Goal: Task Accomplishment & Management: Manage account settings

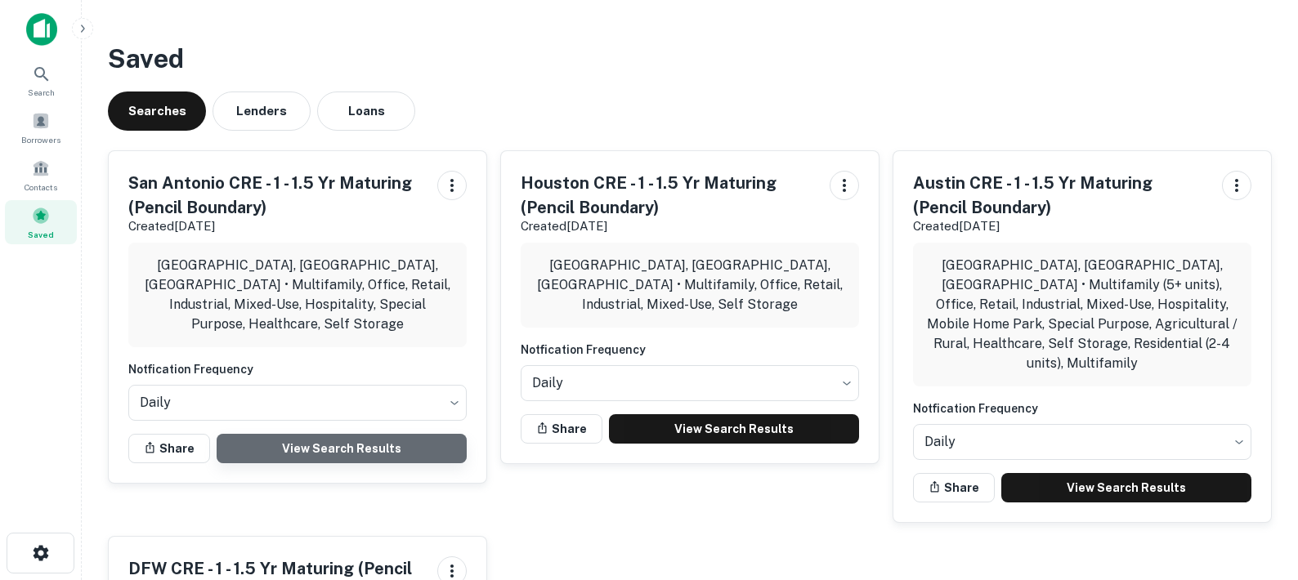
click at [327, 438] on link "View Search Results" at bounding box center [342, 448] width 250 height 29
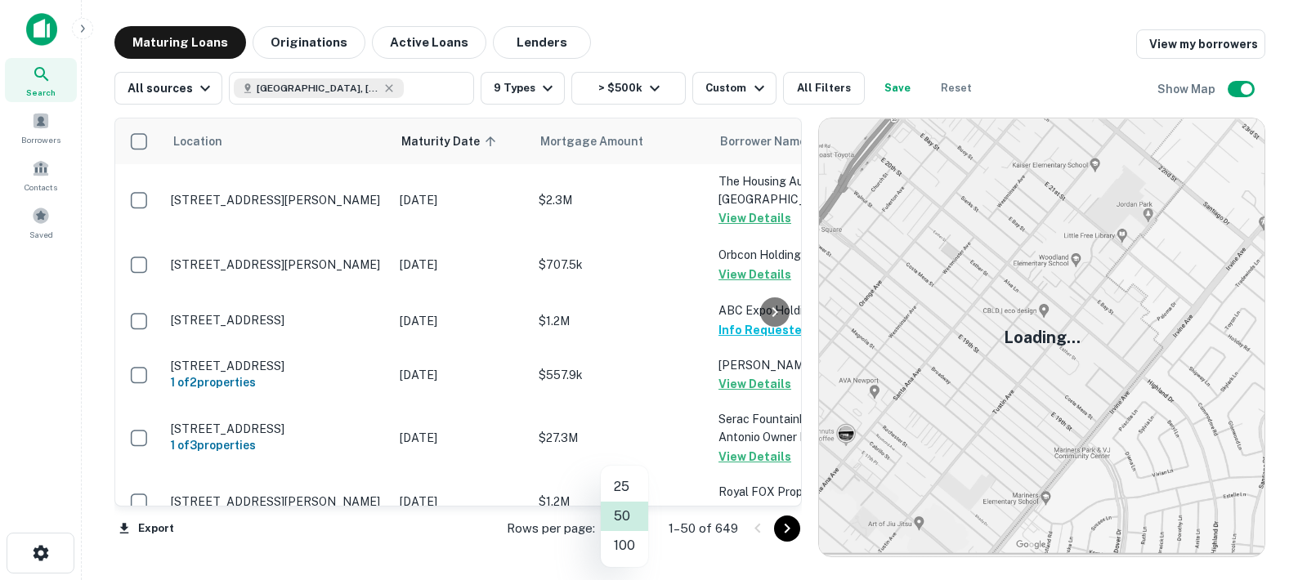
click at [625, 526] on body "Search Borrowers Contacts Saved Maturing Loans Originations Active Loans Lender…" at bounding box center [649, 290] width 1298 height 580
click at [626, 542] on li "100" at bounding box center [624, 545] width 47 height 29
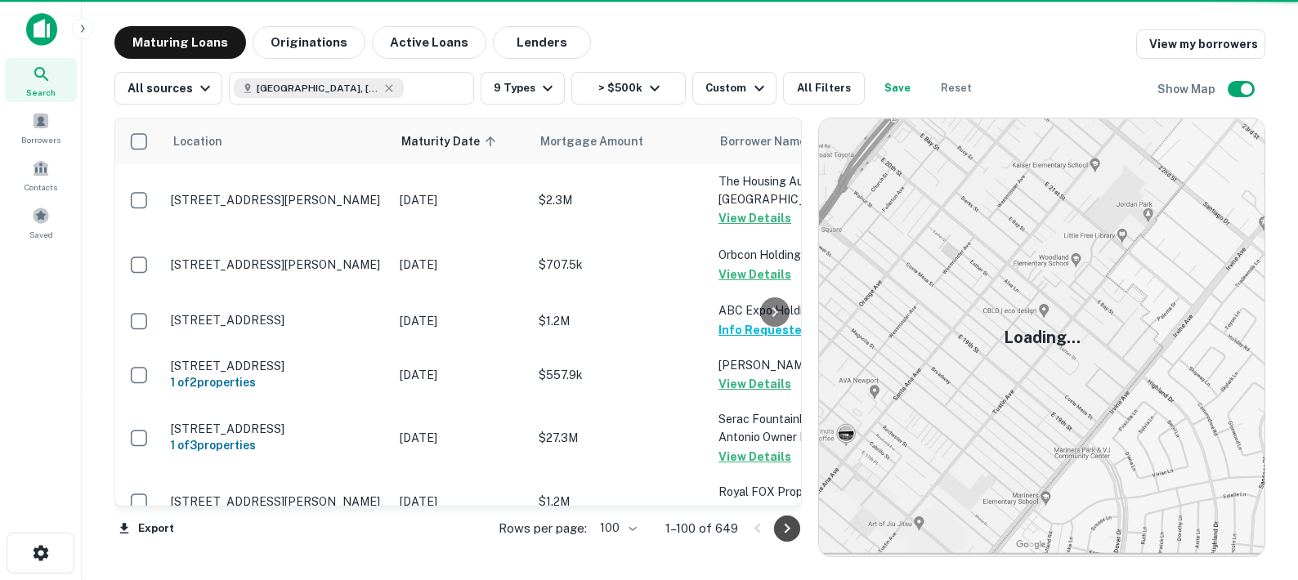
click at [785, 533] on icon "Go to next page" at bounding box center [787, 529] width 20 height 20
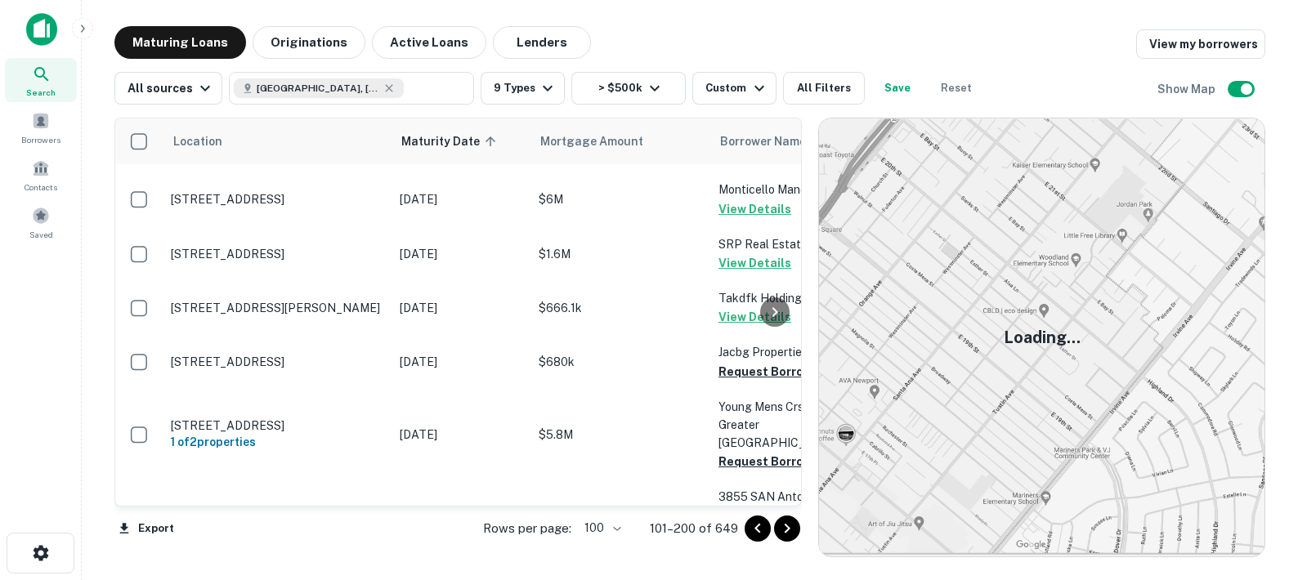
scroll to position [1782, 0]
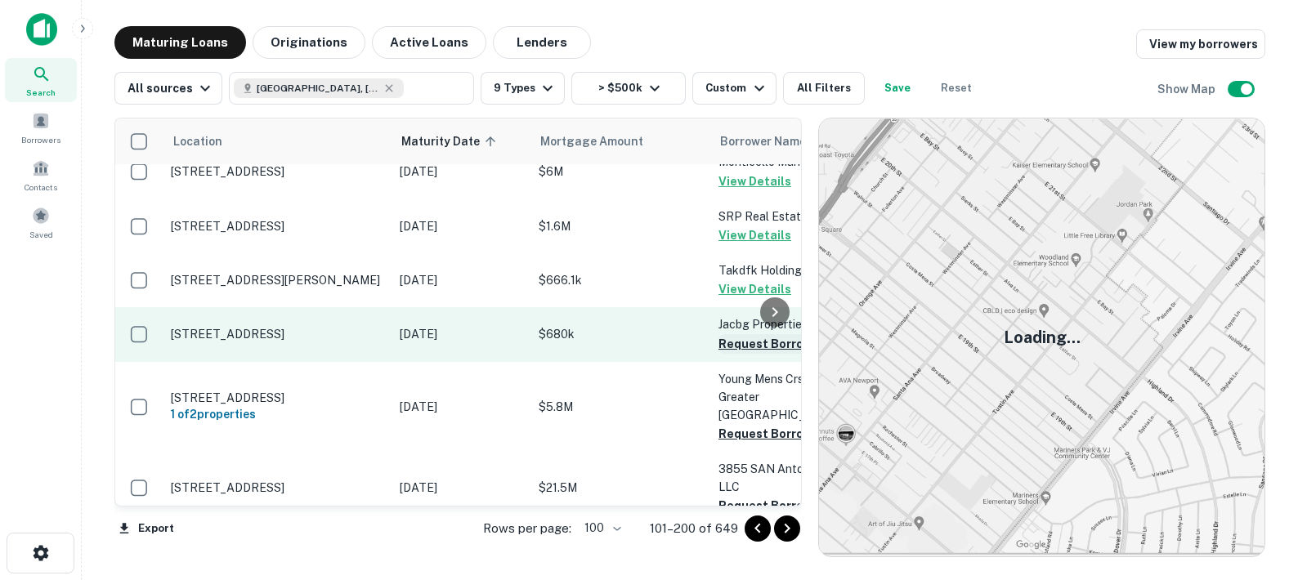
click at [734, 334] on button "Request Borrower Info" at bounding box center [785, 344] width 132 height 20
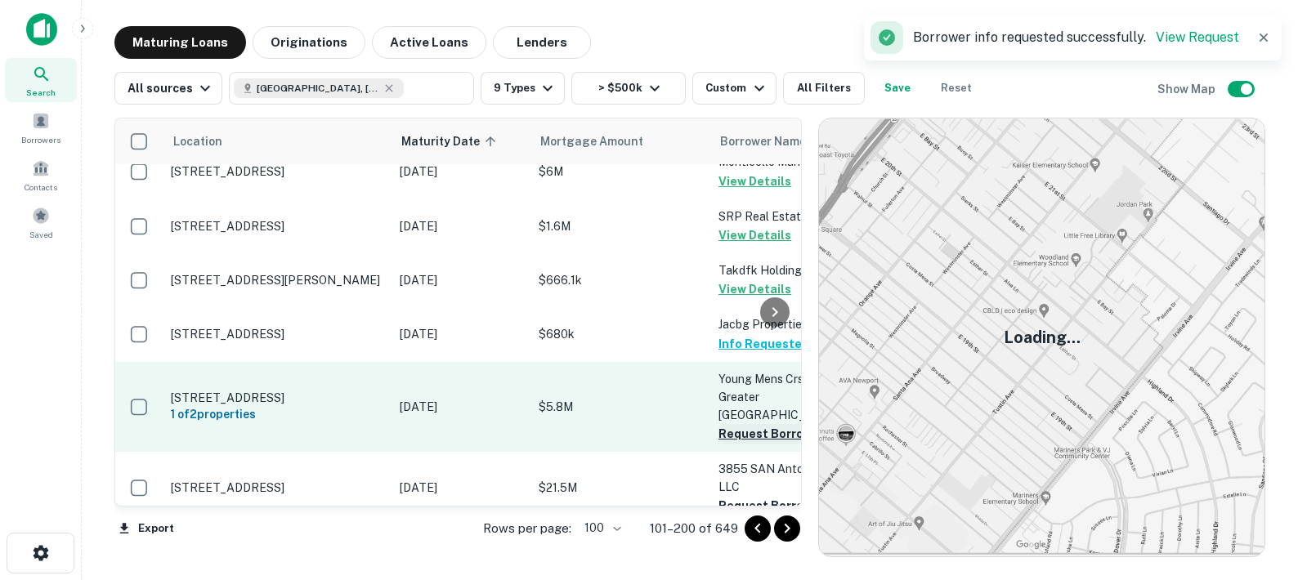
click at [740, 424] on button "Request Borrower Info" at bounding box center [785, 434] width 132 height 20
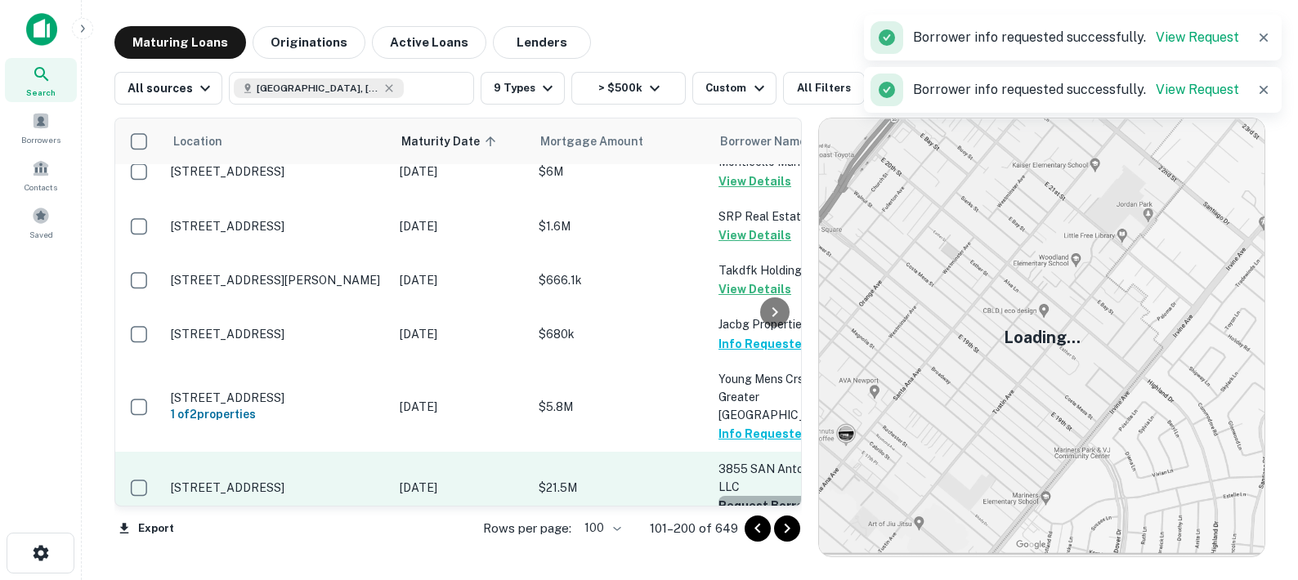
click at [744, 496] on button "Request Borrower Info" at bounding box center [785, 506] width 132 height 20
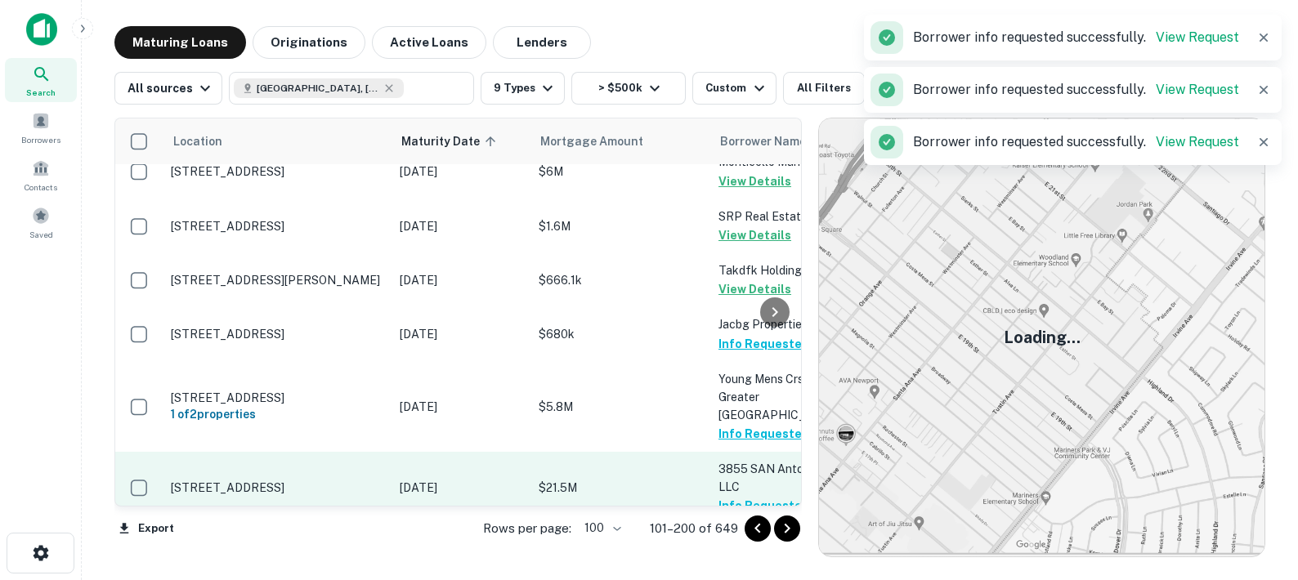
scroll to position [1921, 0]
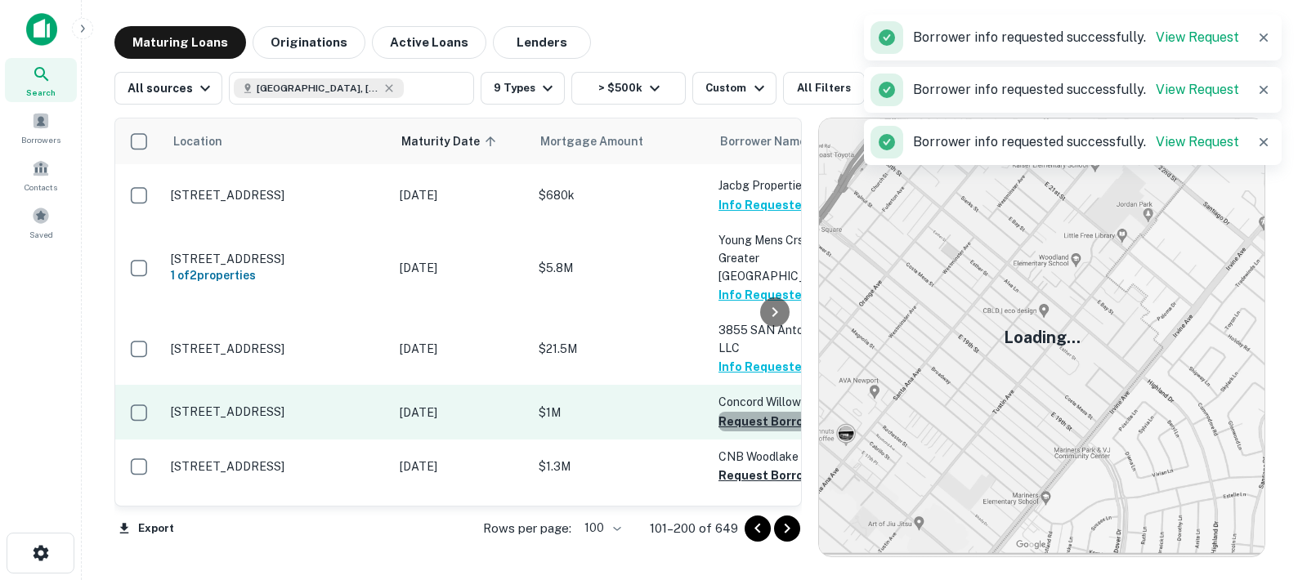
click at [744, 412] on button "Request Borrower Info" at bounding box center [785, 422] width 132 height 20
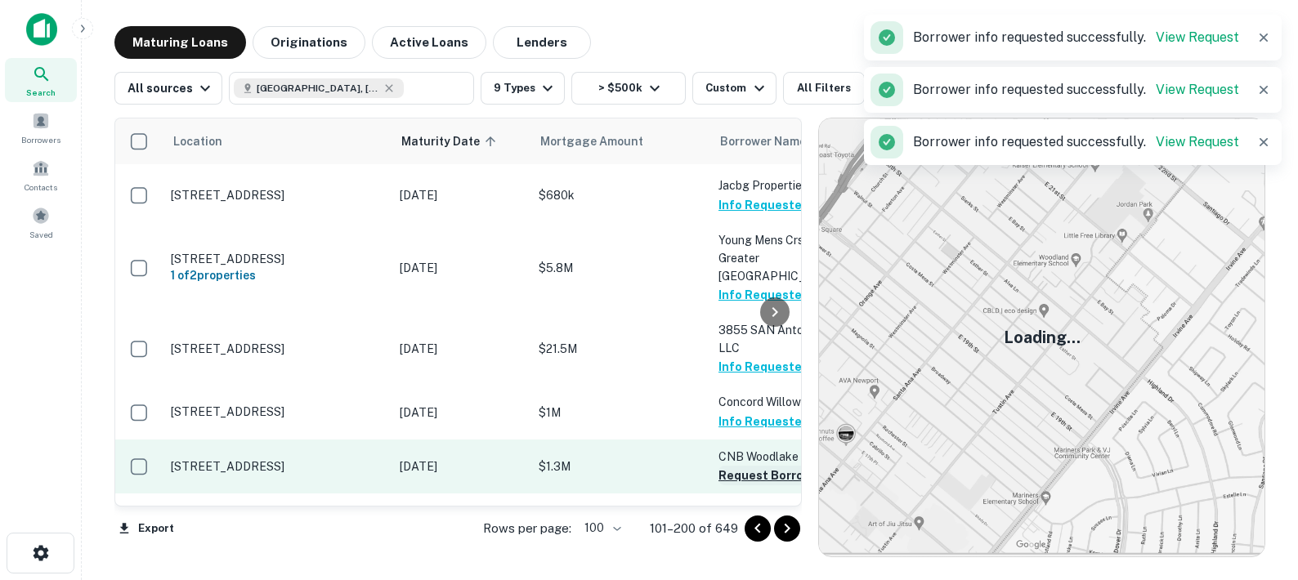
click at [751, 466] on button "Request Borrower Info" at bounding box center [785, 476] width 132 height 20
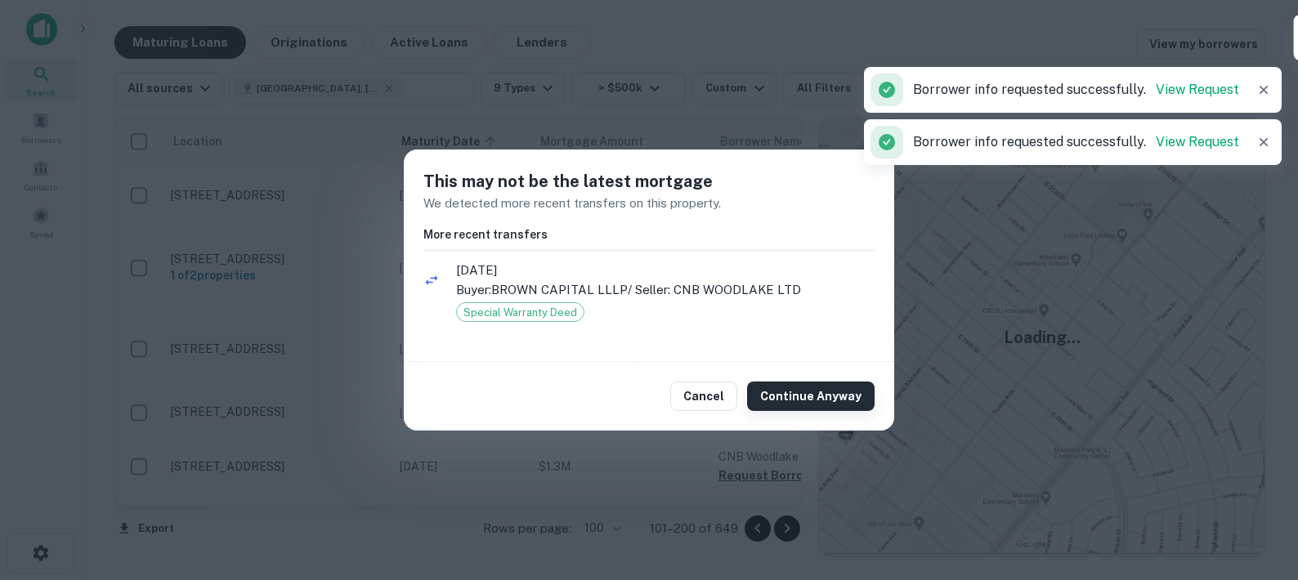
click at [780, 400] on button "Continue Anyway" at bounding box center [811, 396] width 128 height 29
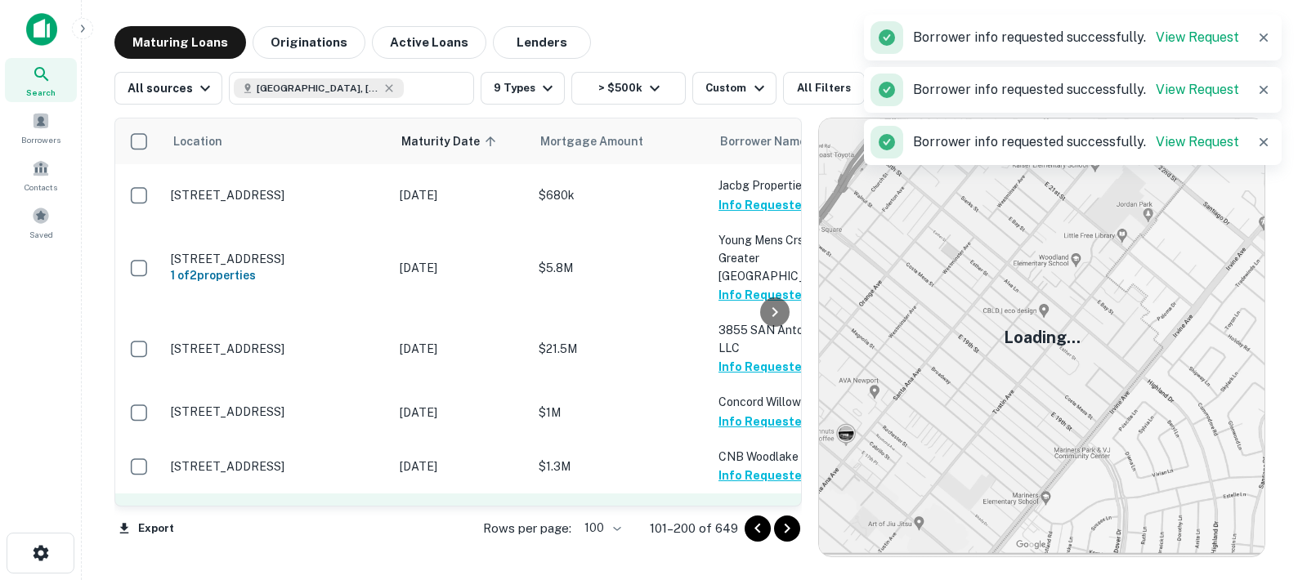
click at [745, 521] on button "Request Borrower Info" at bounding box center [785, 531] width 132 height 20
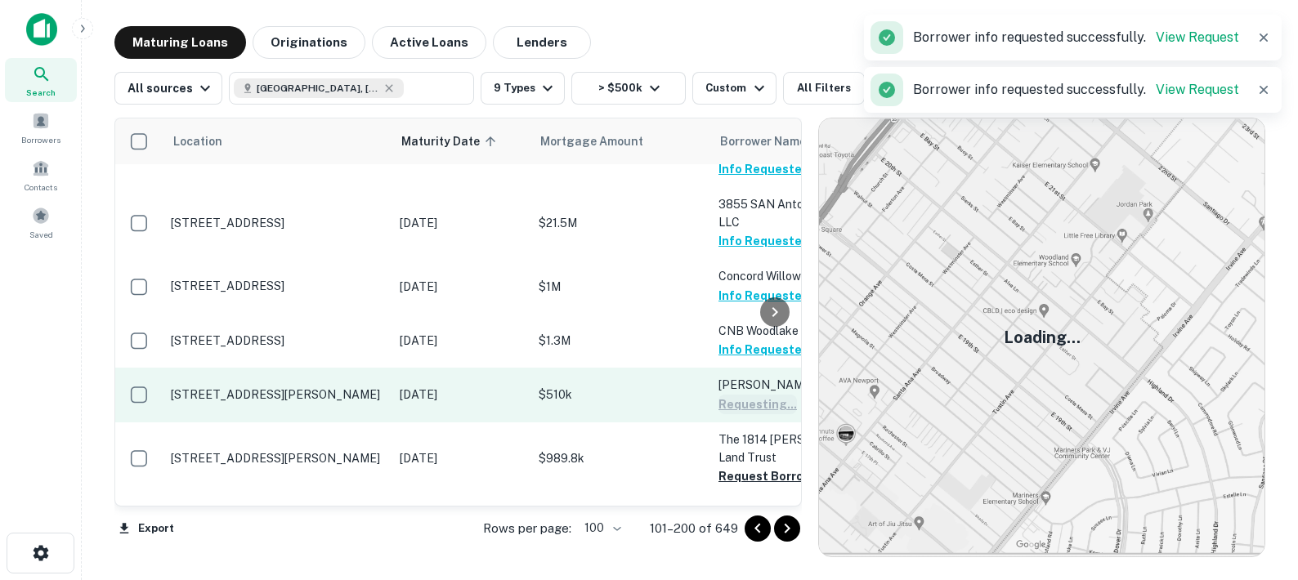
scroll to position [2053, 0]
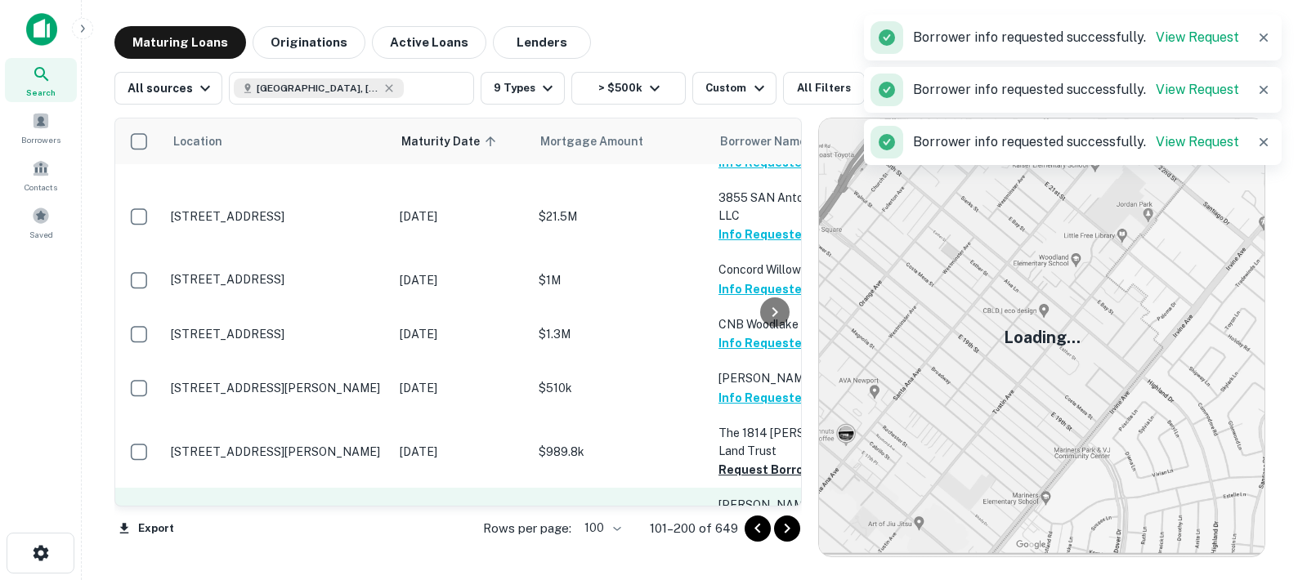
click at [743, 460] on button "Request Borrower Info" at bounding box center [785, 470] width 132 height 20
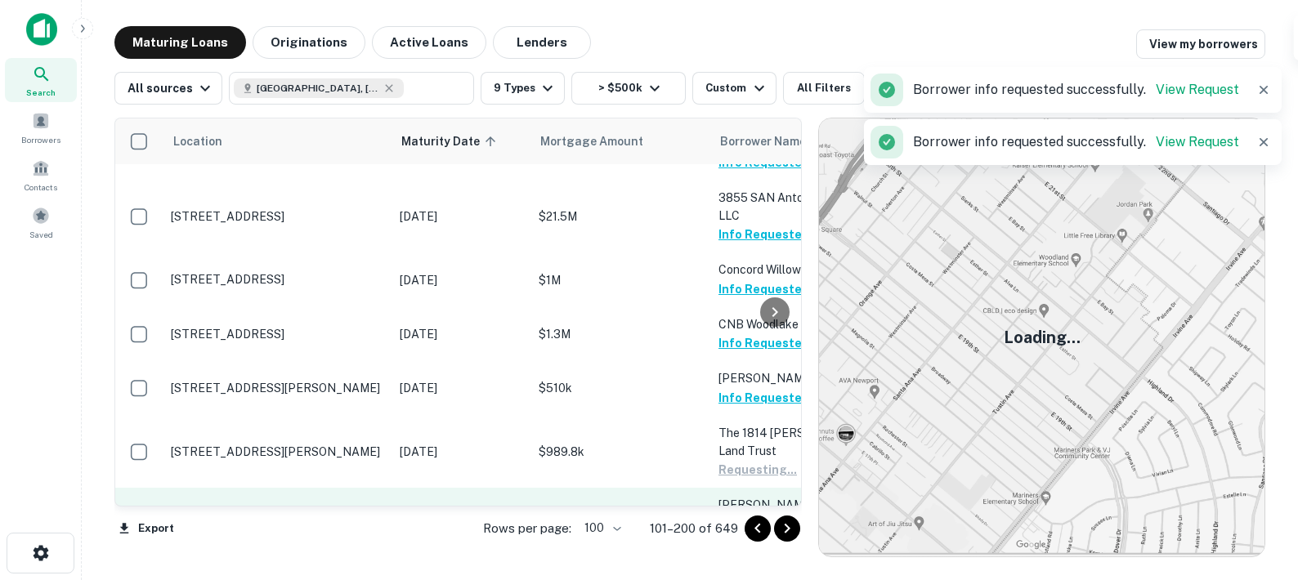
click at [746, 514] on button "Request Borrower Info" at bounding box center [785, 524] width 132 height 20
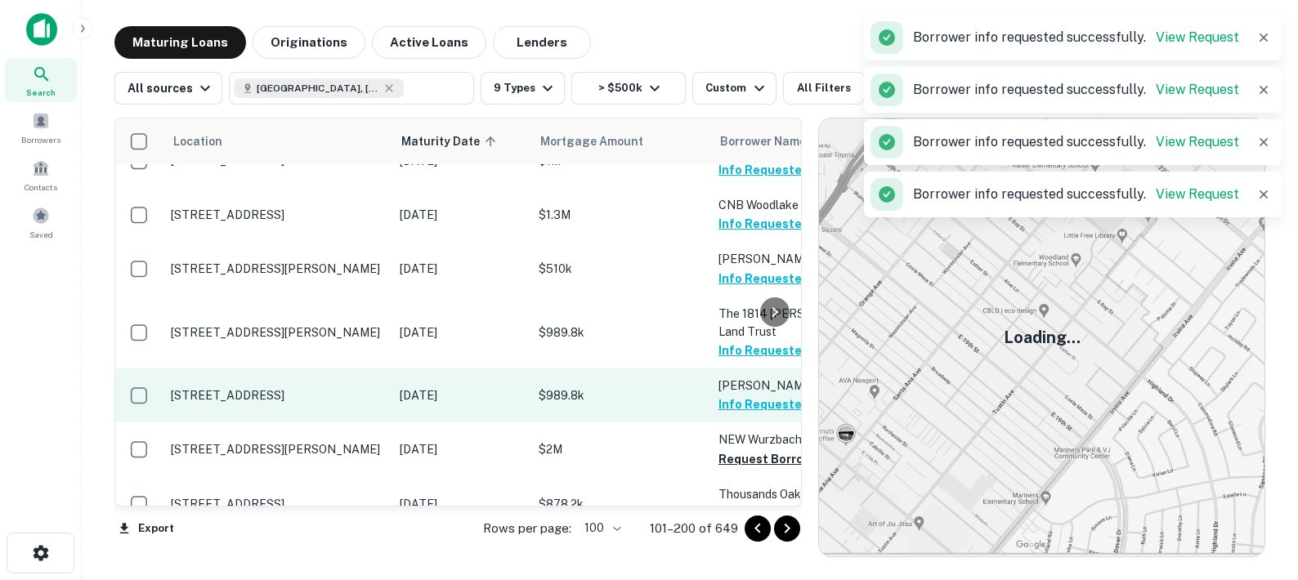
scroll to position [2177, 0]
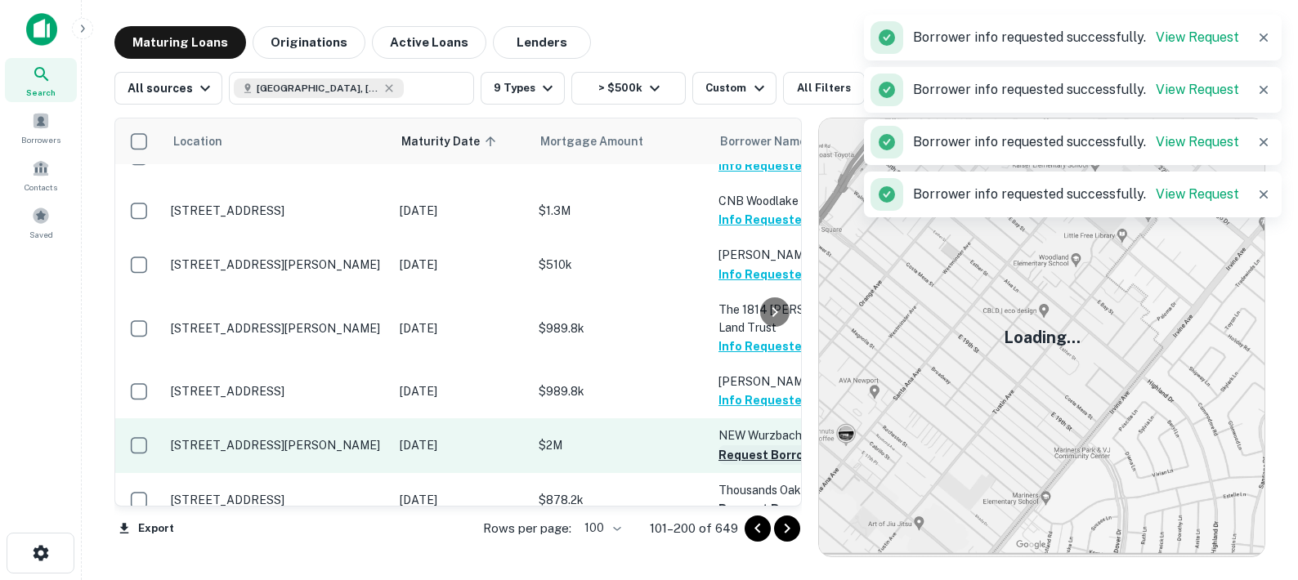
click at [742, 445] on button "Request Borrower Info" at bounding box center [785, 455] width 132 height 20
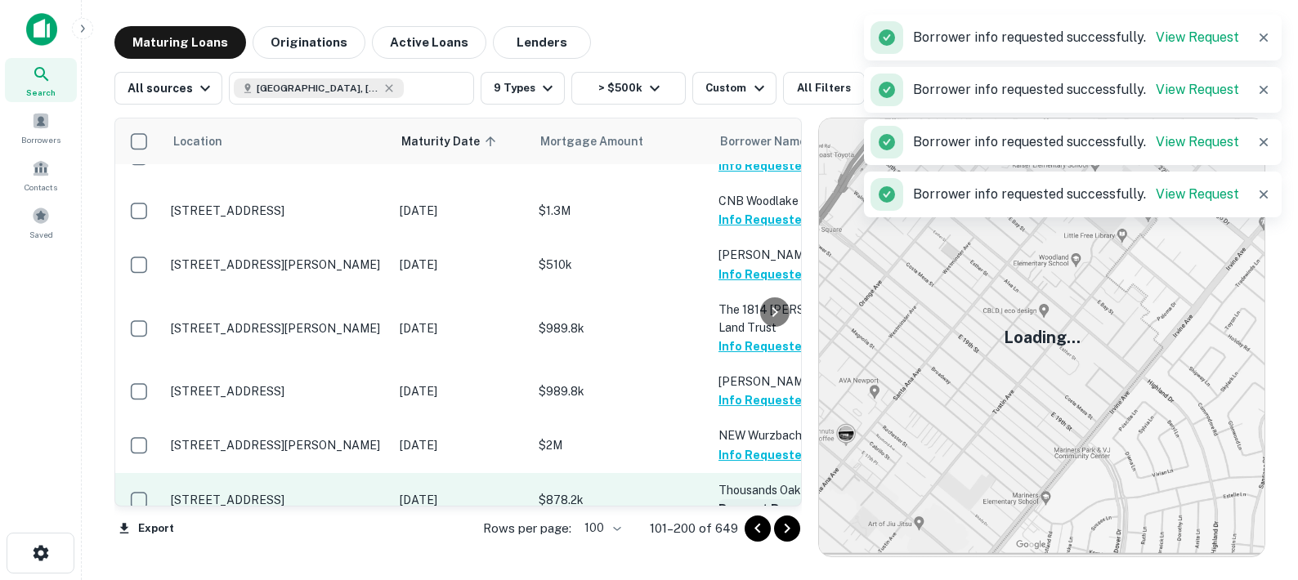
click at [738, 499] on button "Request Borrower Info" at bounding box center [785, 509] width 132 height 20
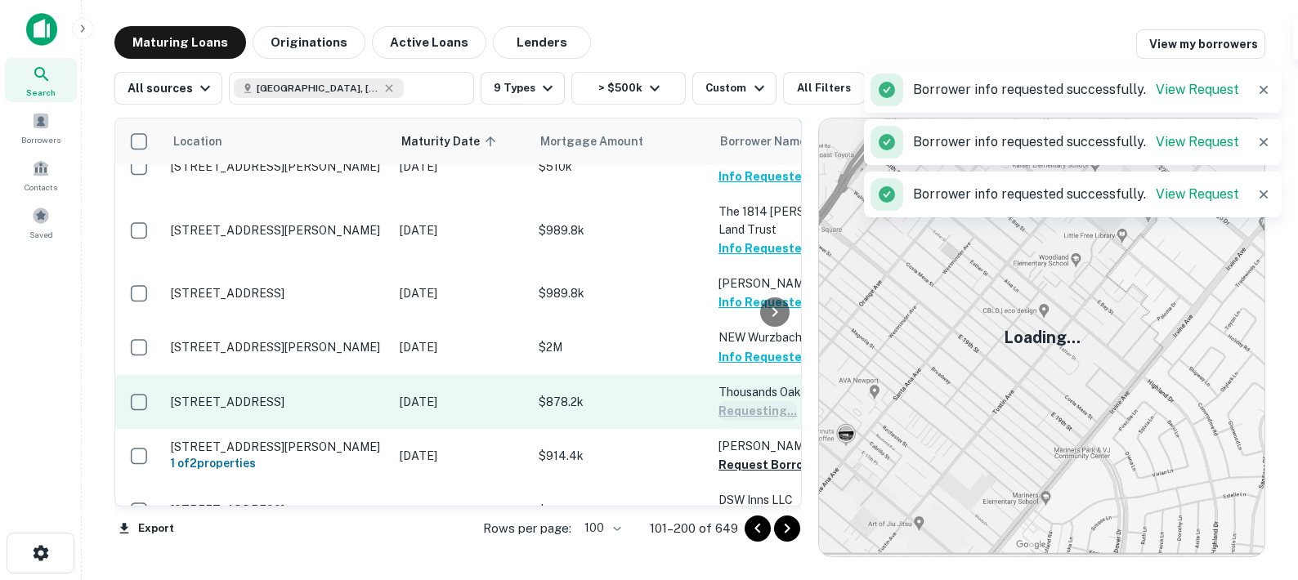
scroll to position [2287, 0]
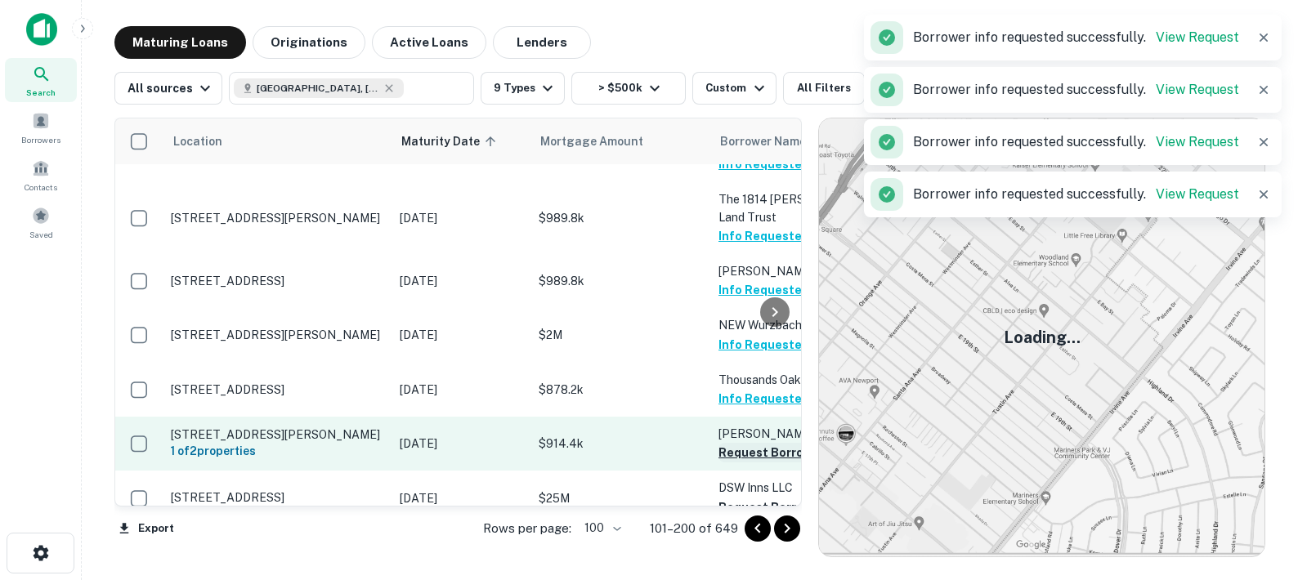
click at [736, 443] on button "Request Borrower Info" at bounding box center [785, 453] width 132 height 20
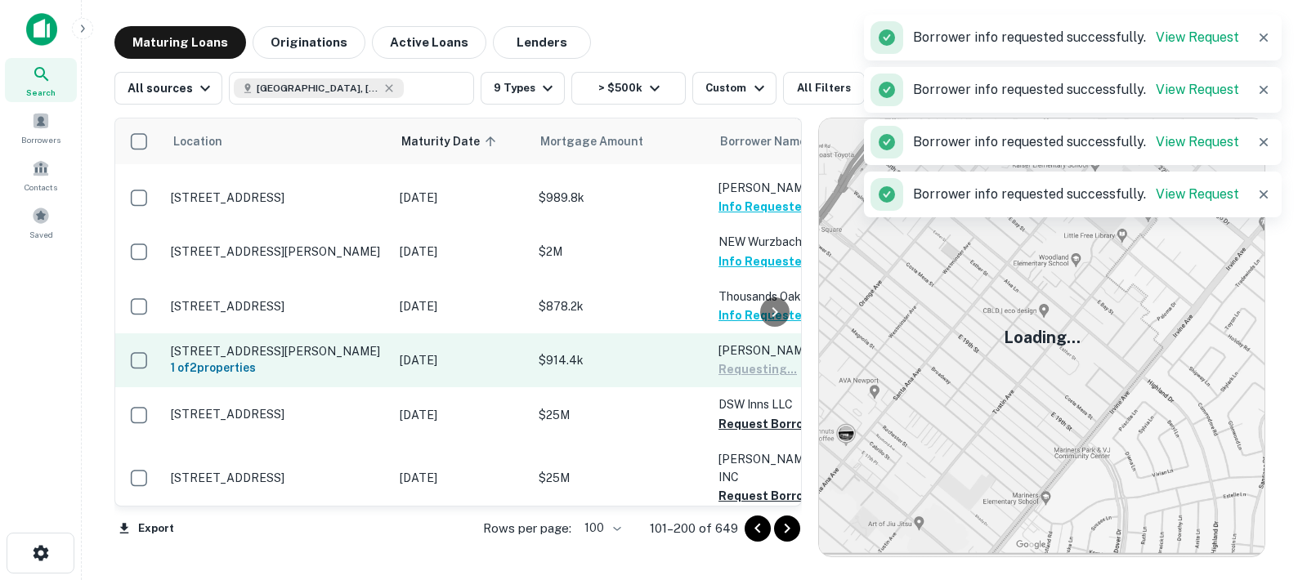
scroll to position [2377, 0]
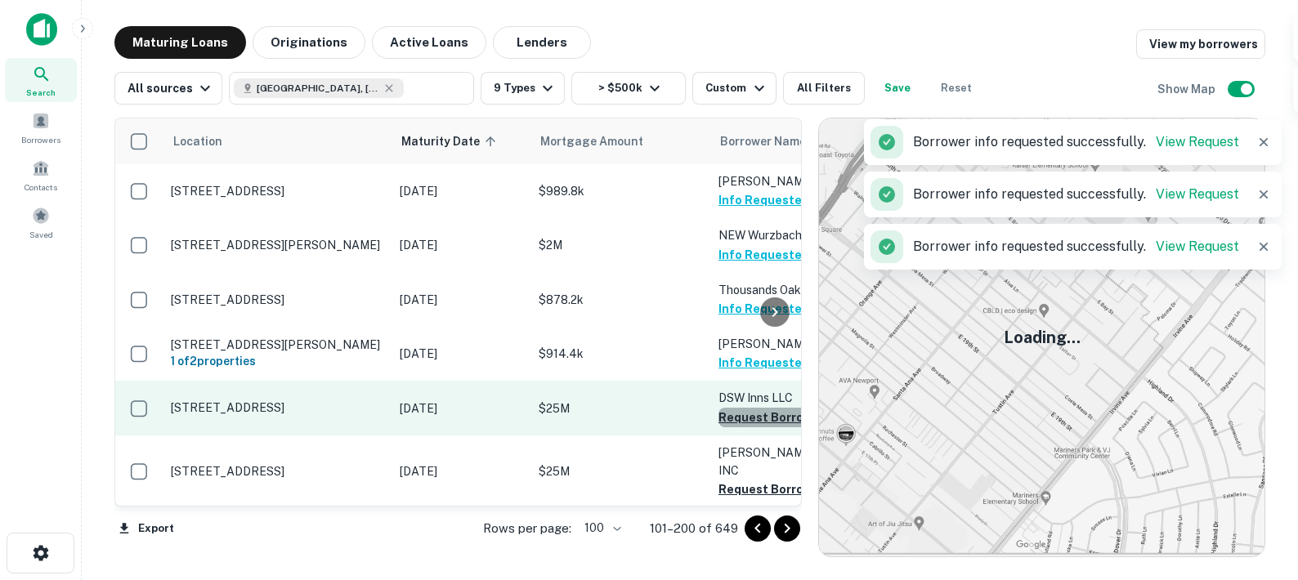
click at [736, 408] on button "Request Borrower Info" at bounding box center [785, 418] width 132 height 20
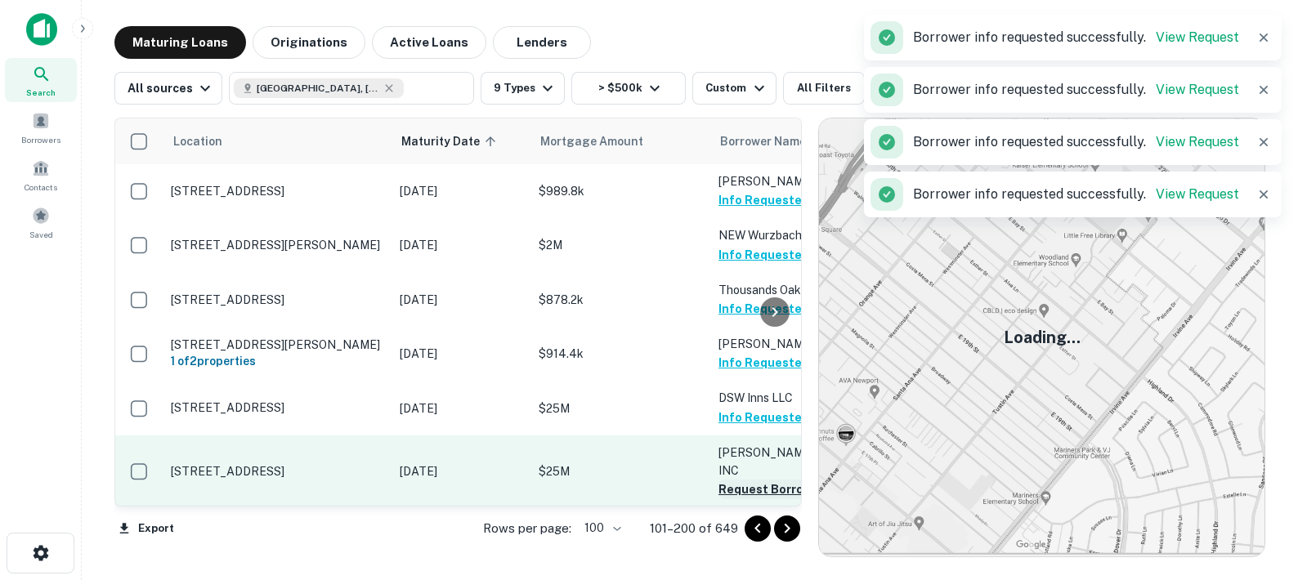
click at [743, 480] on button "Request Borrower Info" at bounding box center [785, 490] width 132 height 20
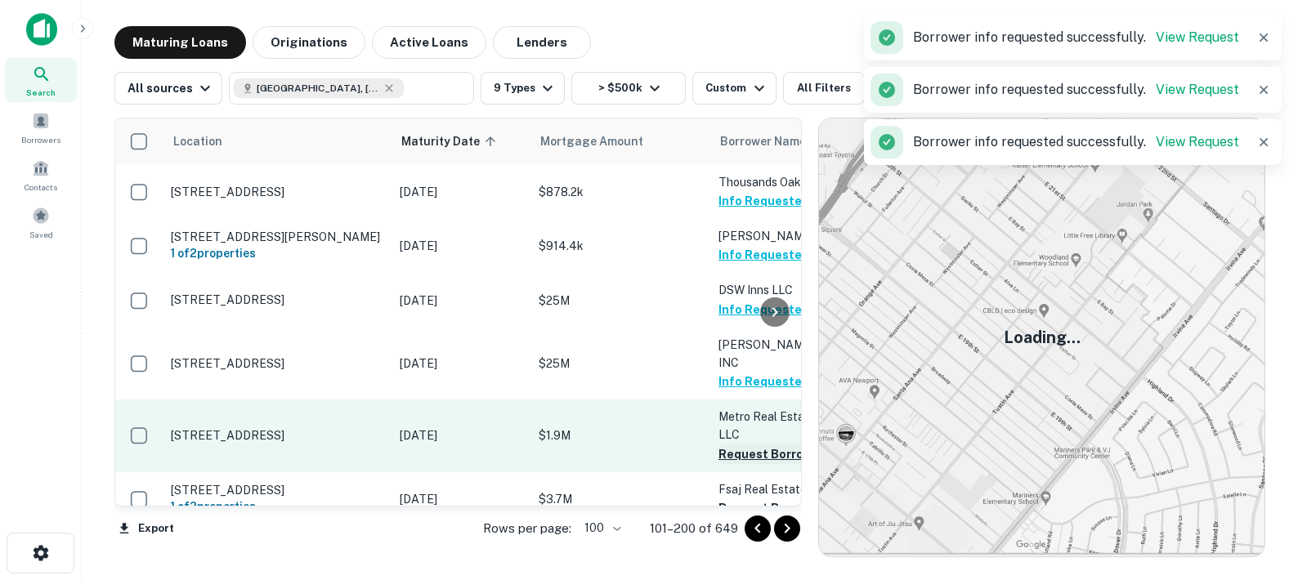
click at [739, 445] on button "Request Borrower Info" at bounding box center [785, 455] width 132 height 20
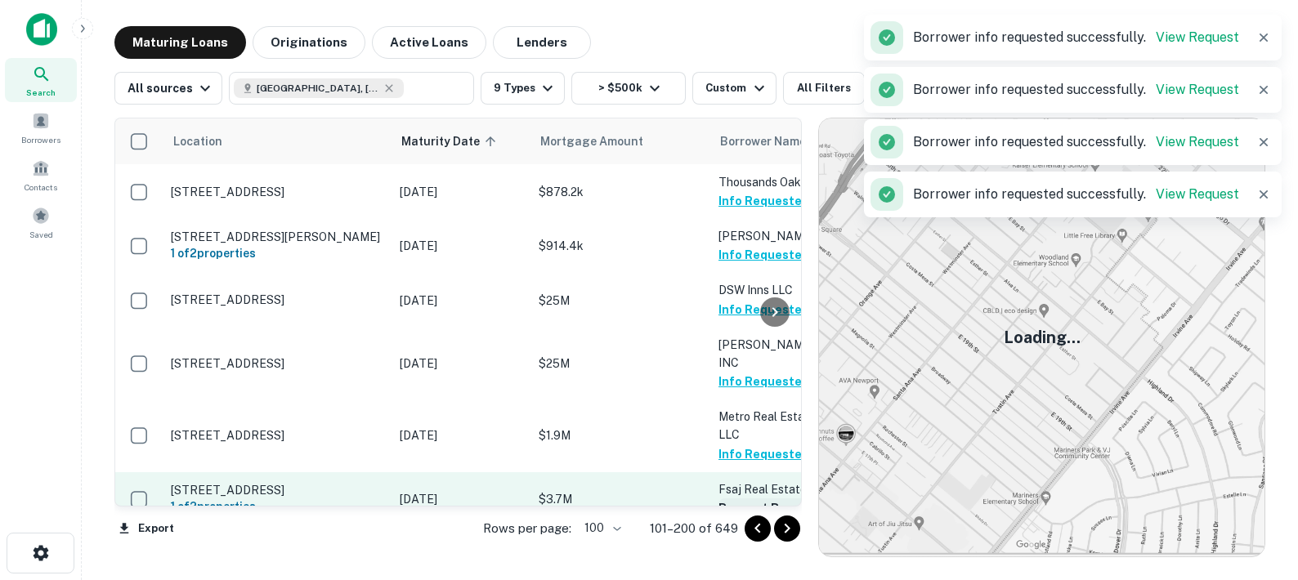
click at [746, 499] on button "Request Borrower Info" at bounding box center [785, 509] width 132 height 20
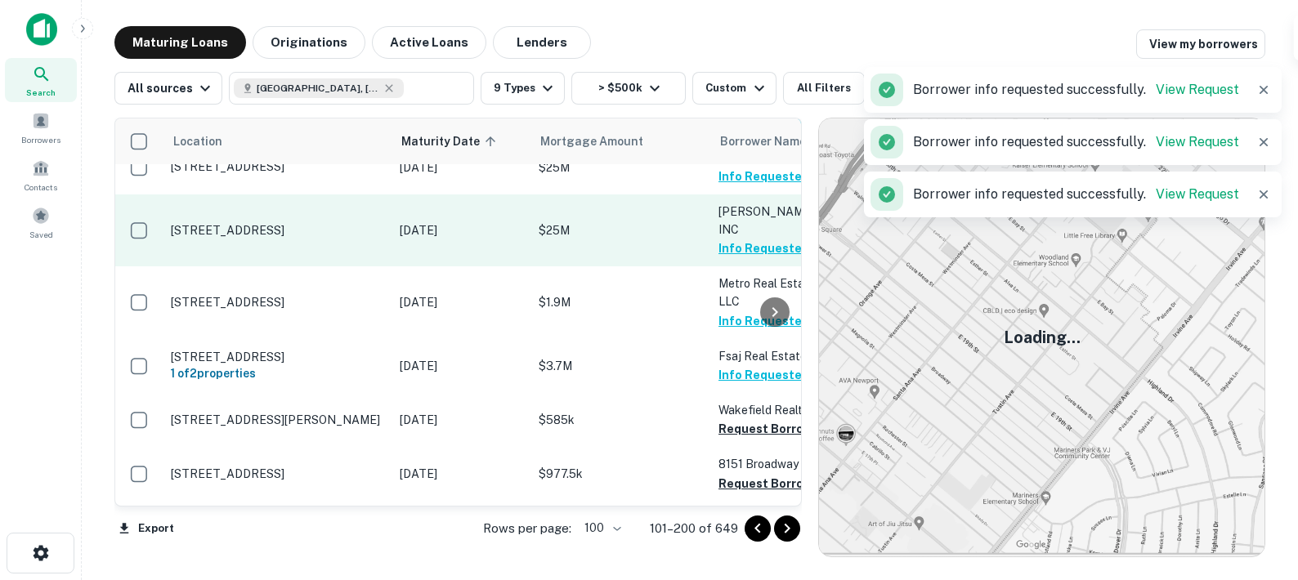
scroll to position [2620, 0]
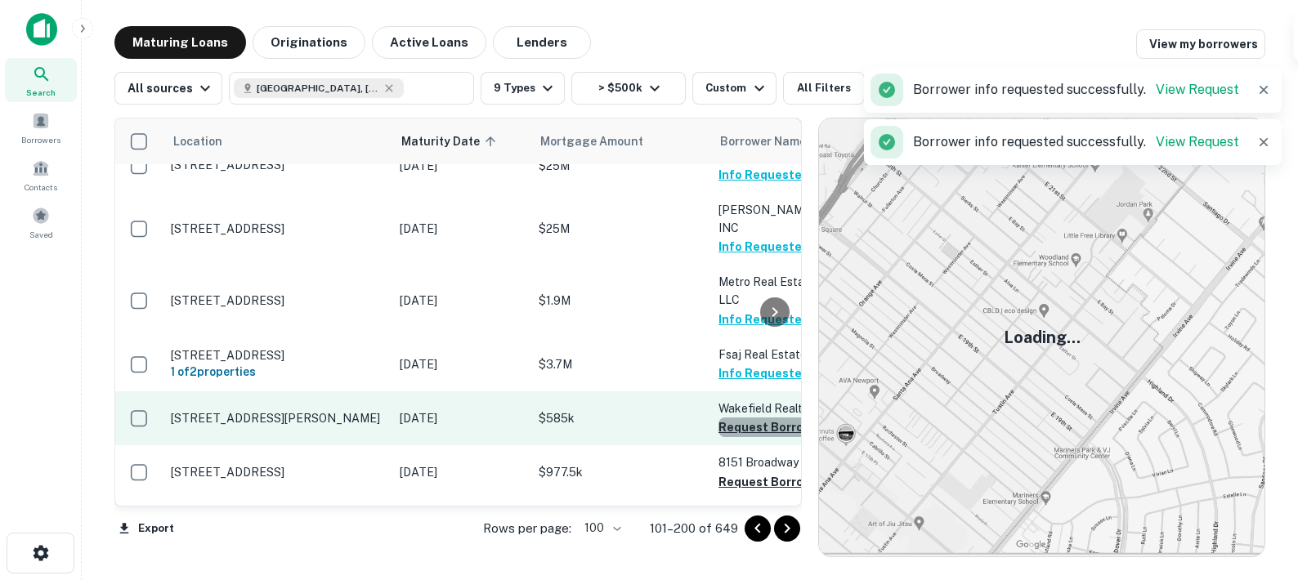
click at [749, 418] on button "Request Borrower Info" at bounding box center [785, 428] width 132 height 20
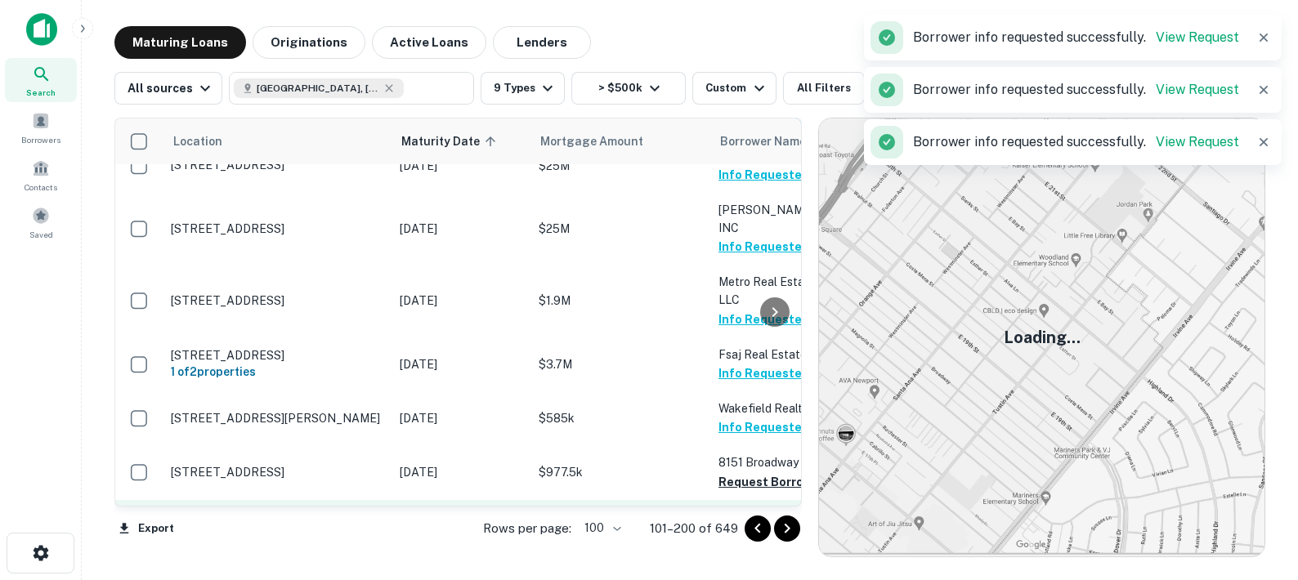
scroll to position [2725, 0]
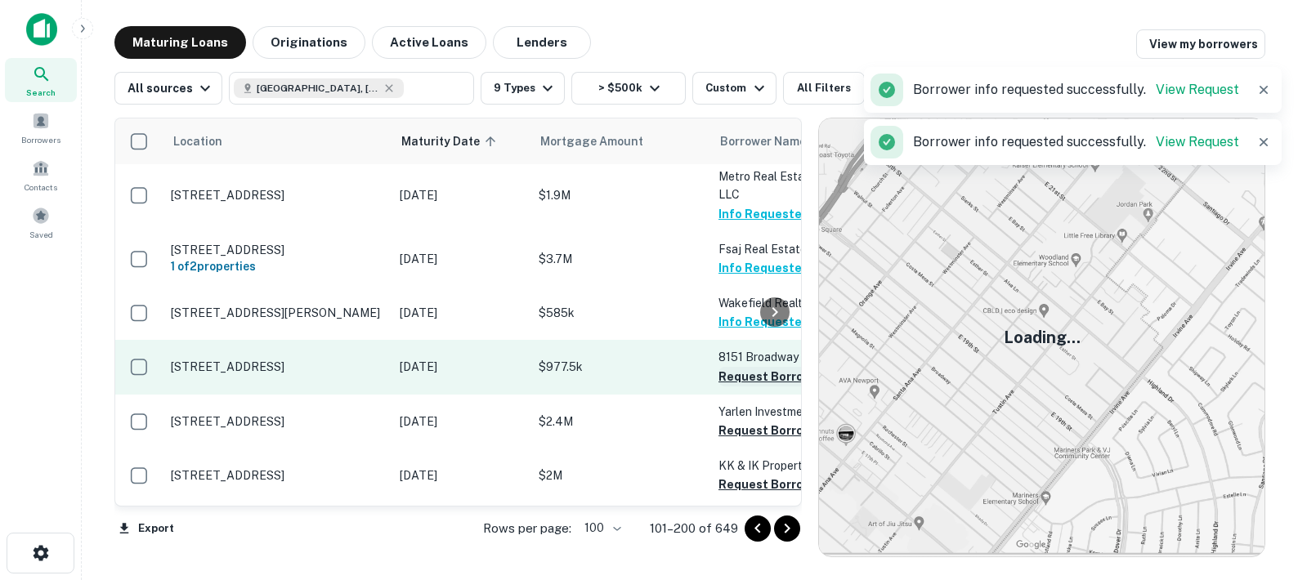
click at [741, 367] on button "Request Borrower Info" at bounding box center [785, 377] width 132 height 20
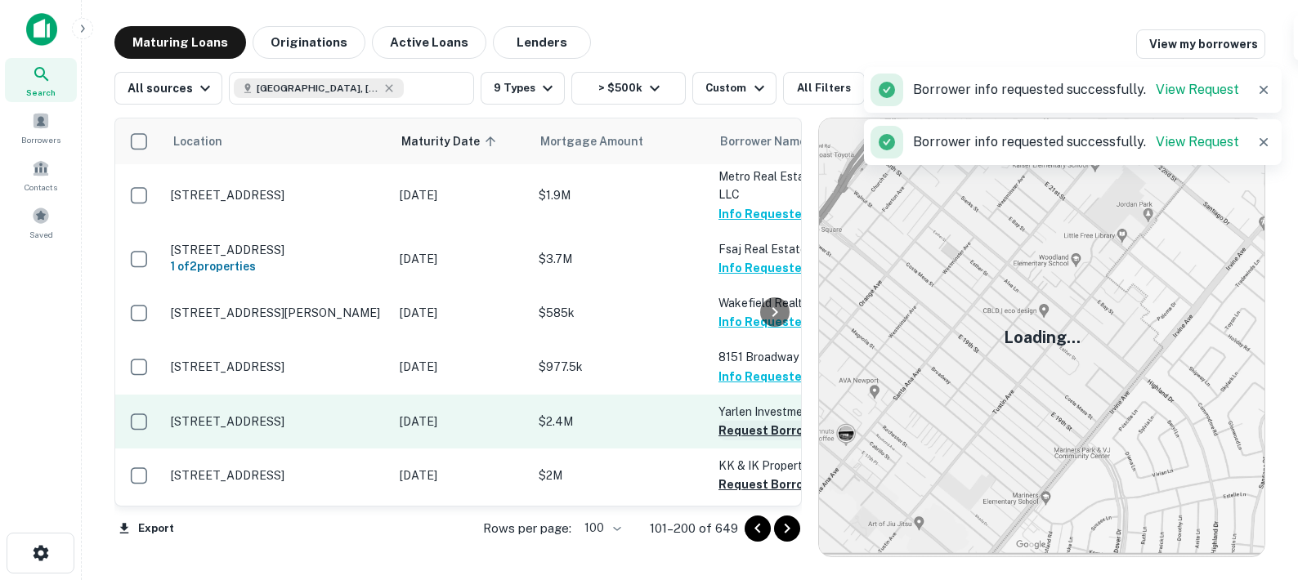
click at [742, 421] on button "Request Borrower Info" at bounding box center [785, 431] width 132 height 20
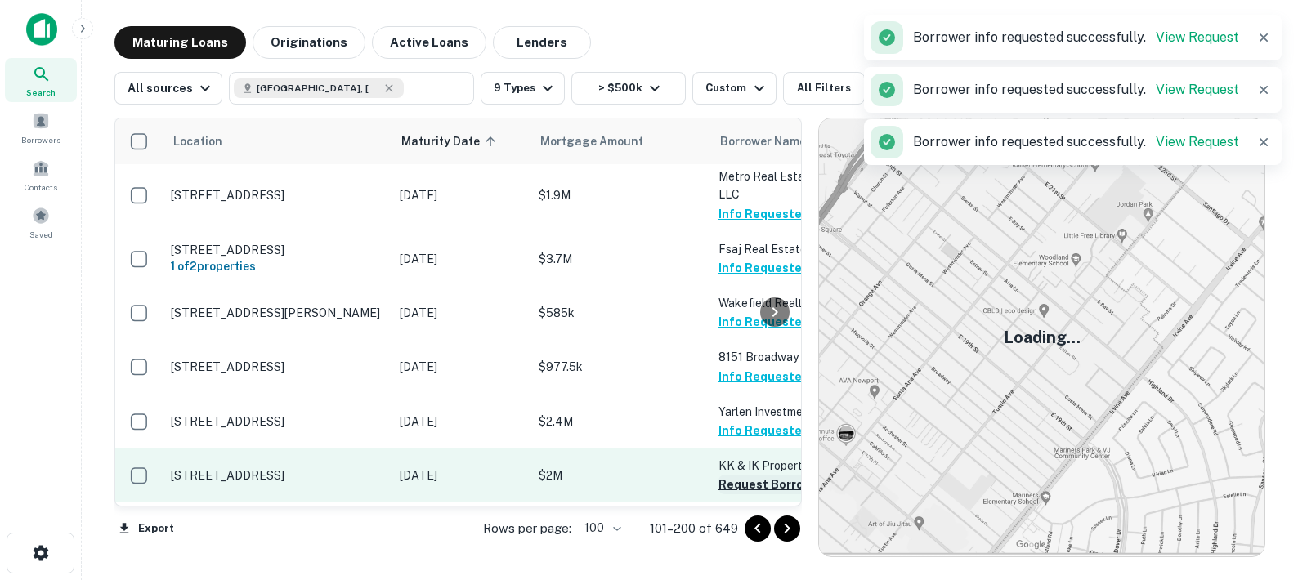
click at [741, 475] on button "Request Borrower Info" at bounding box center [785, 485] width 132 height 20
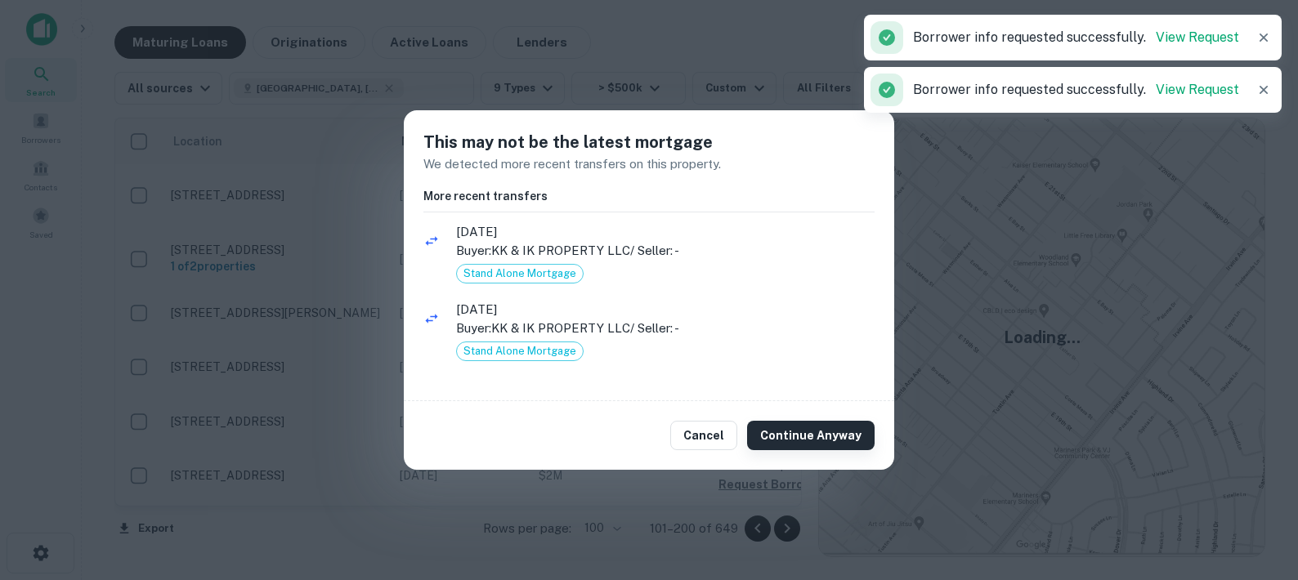
click at [795, 441] on button "Continue Anyway" at bounding box center [811, 435] width 128 height 29
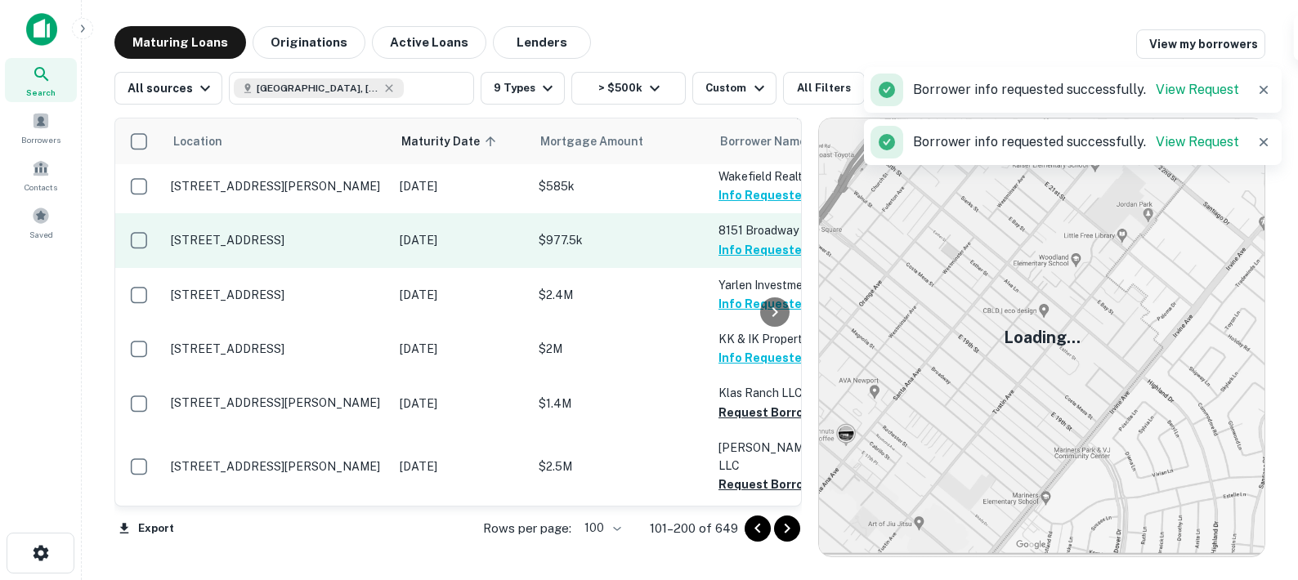
scroll to position [2863, 0]
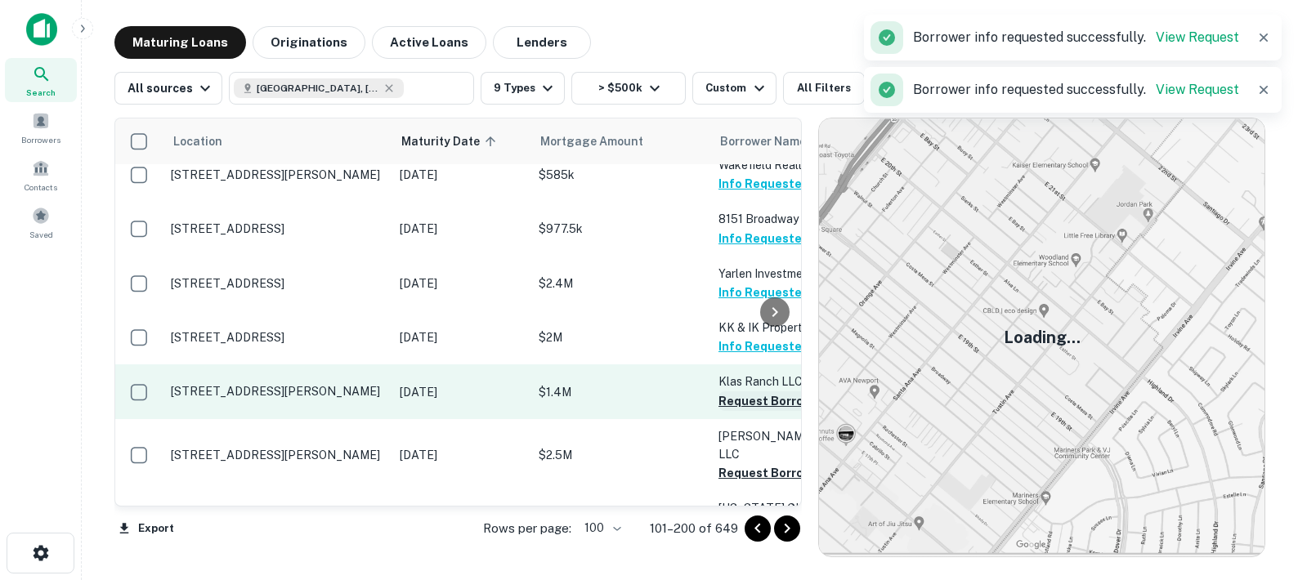
click at [739, 392] on button "Request Borrower Info" at bounding box center [785, 402] width 132 height 20
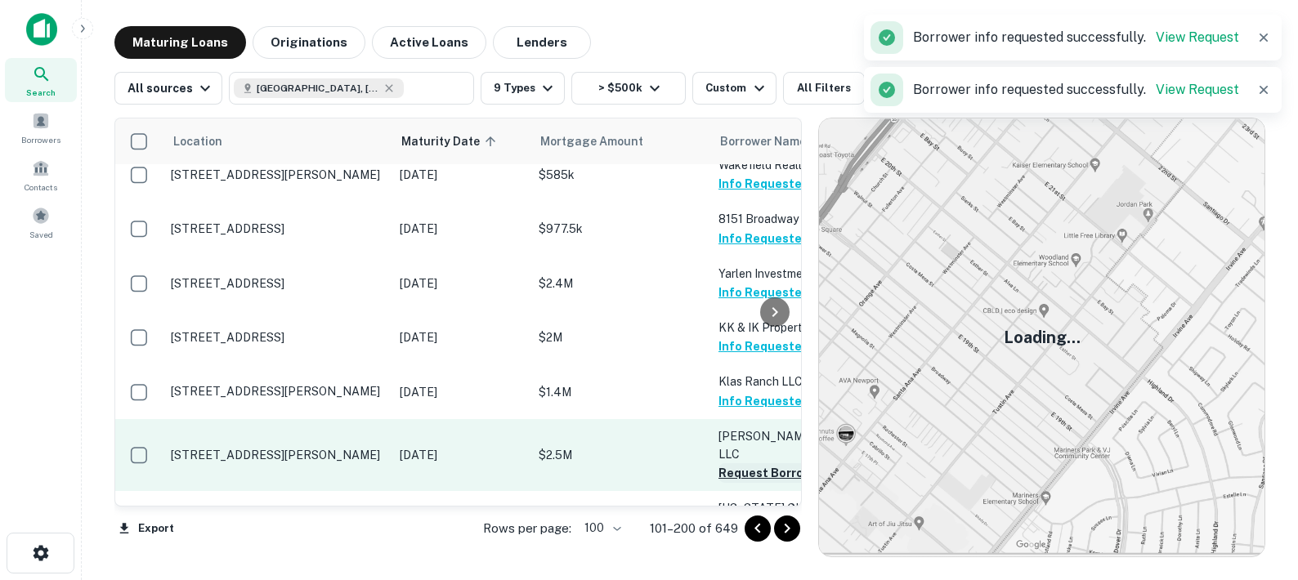
click at [740, 463] on button "Request Borrower Info" at bounding box center [785, 473] width 132 height 20
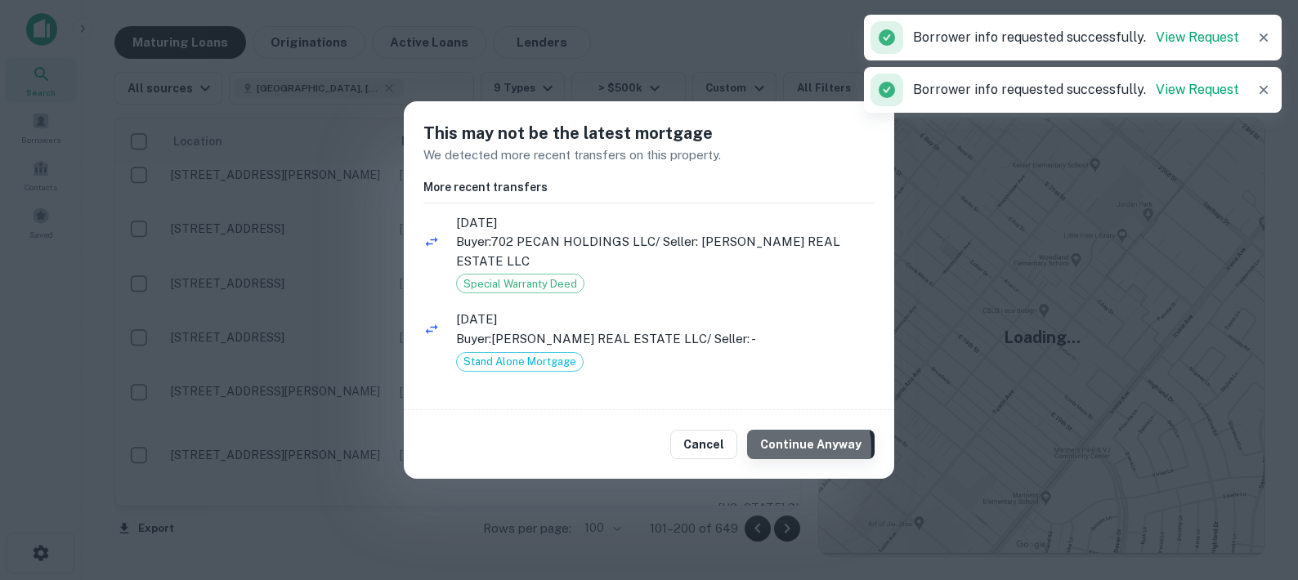
click at [783, 440] on button "Continue Anyway" at bounding box center [811, 444] width 128 height 29
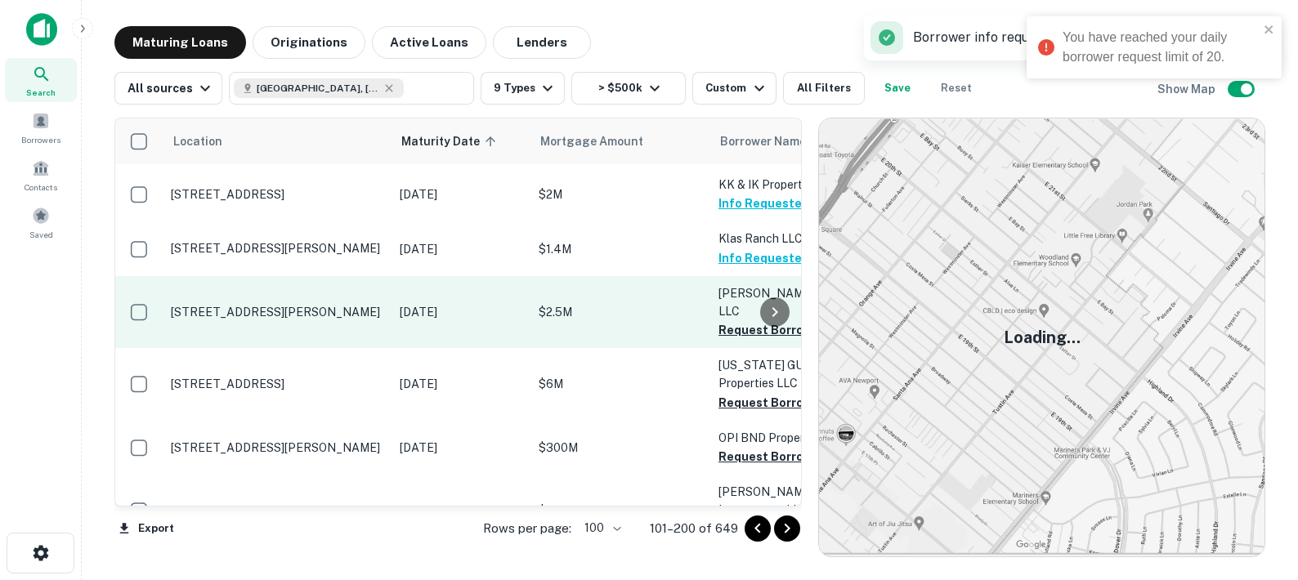
scroll to position [3008, 0]
